Goal: Information Seeking & Learning: Check status

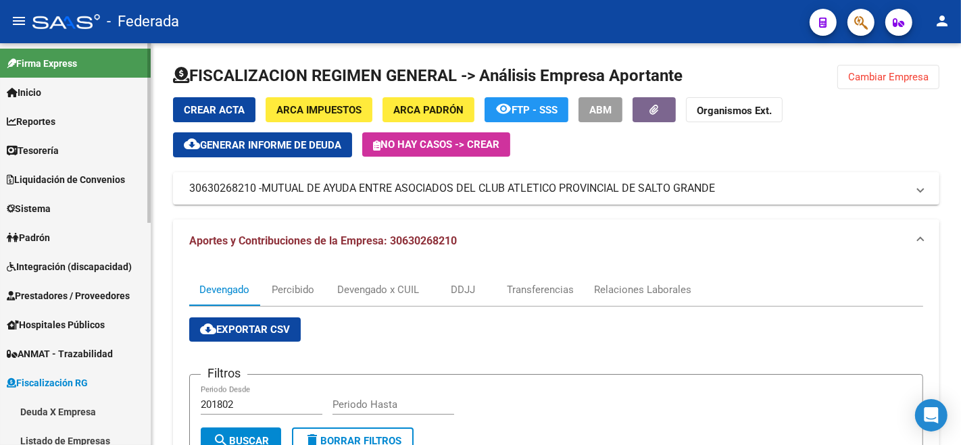
click at [39, 230] on span "Padrón" at bounding box center [28, 237] width 43 height 15
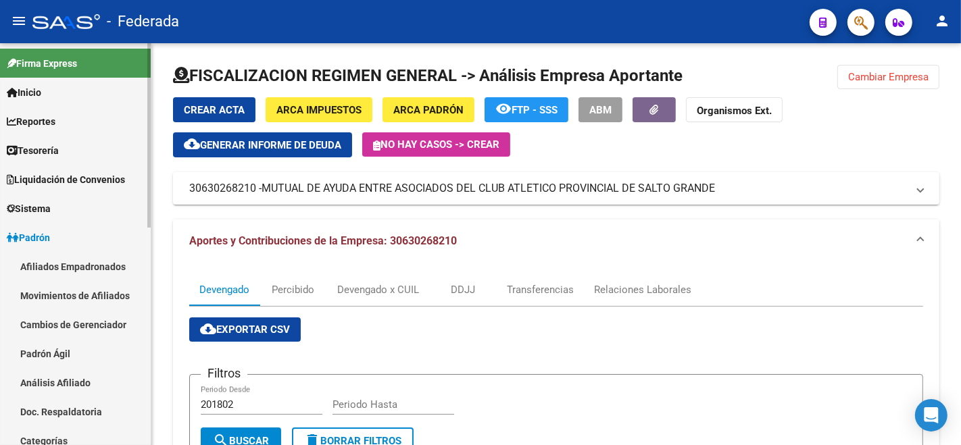
click at [64, 374] on link "Análisis Afiliado" at bounding box center [75, 382] width 151 height 29
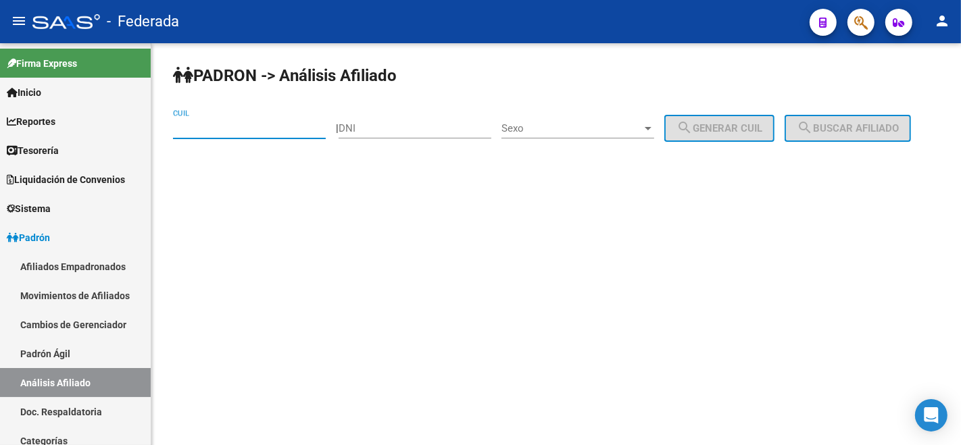
click at [231, 133] on input "CUIL" at bounding box center [249, 128] width 153 height 12
paste input "20-24148653-3"
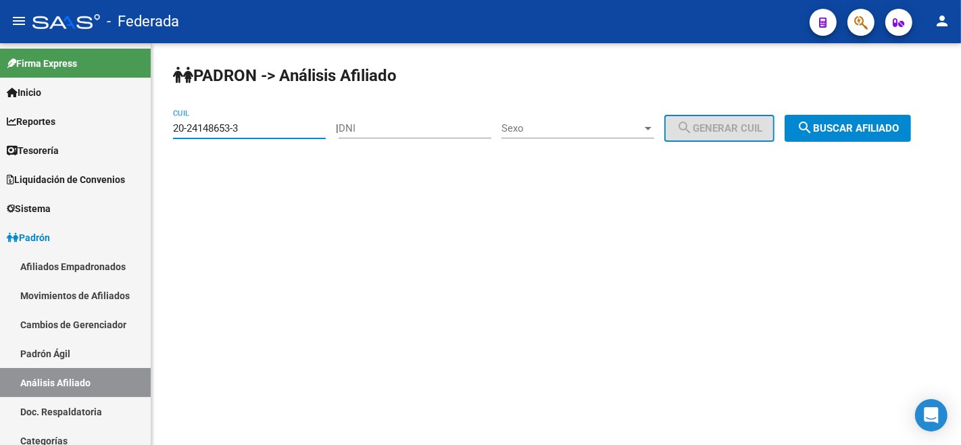
type input "20-24148653-3"
click at [797, 134] on span "search Buscar afiliado" at bounding box center [848, 128] width 102 height 12
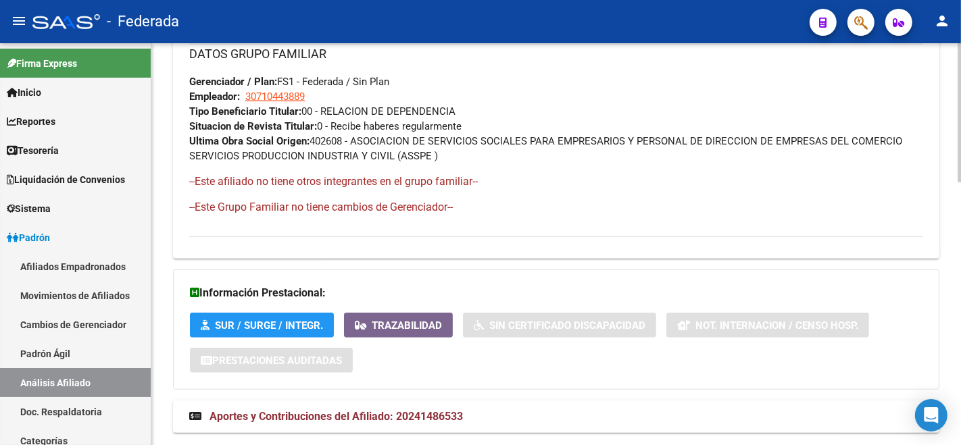
scroll to position [757, 0]
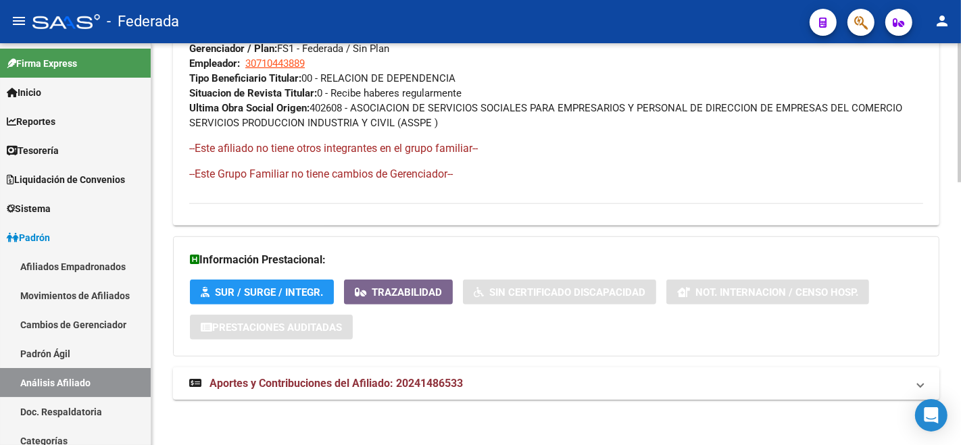
click at [425, 385] on span "Aportes y Contribuciones del Afiliado: 20241486533" at bounding box center [335, 383] width 253 height 13
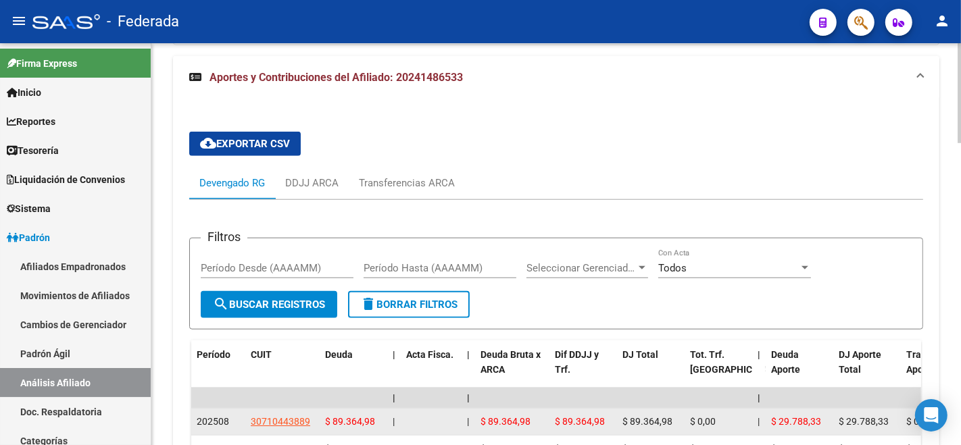
scroll to position [1061, 0]
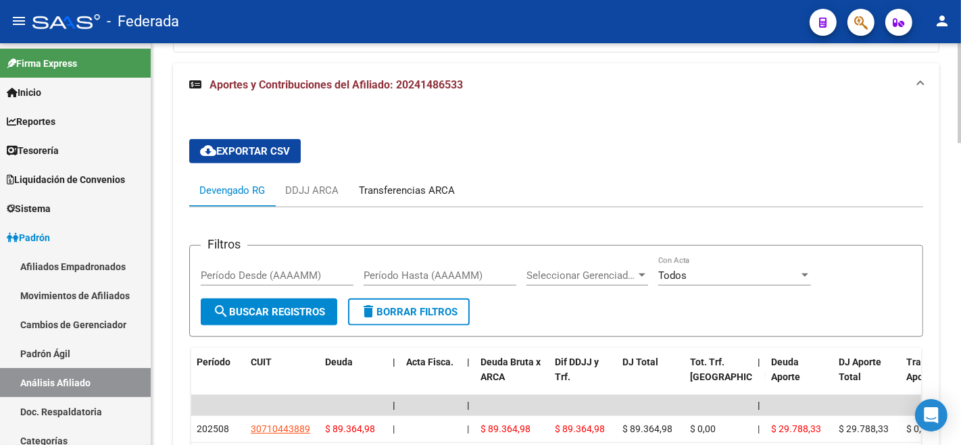
click at [397, 176] on div "Transferencias ARCA" at bounding box center [407, 190] width 116 height 32
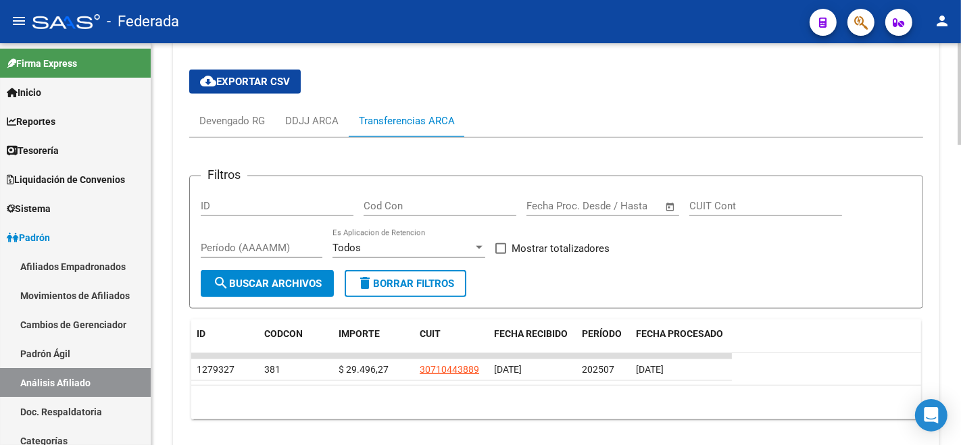
scroll to position [1182, 0]
